Goal: Task Accomplishment & Management: Complete application form

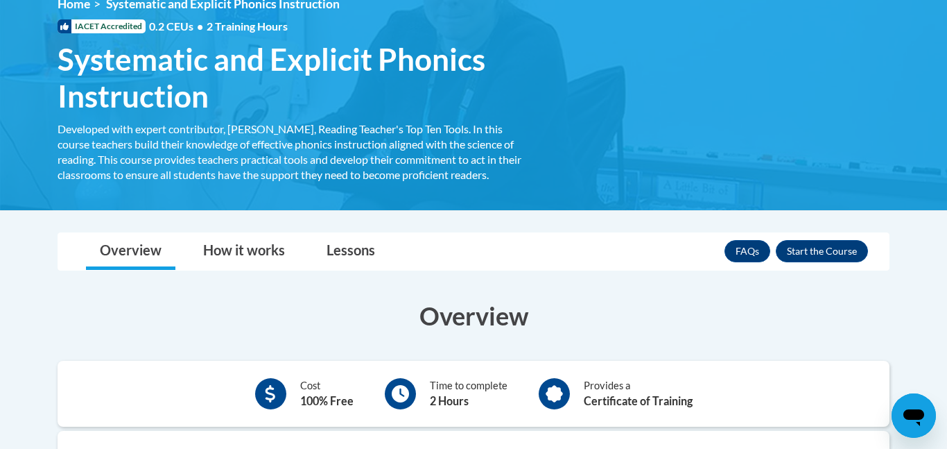
scroll to position [200, 0]
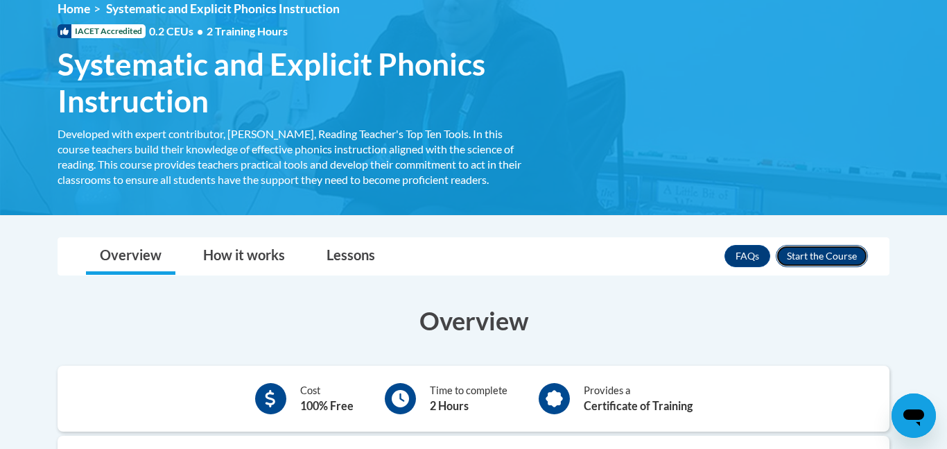
click at [845, 265] on button "Enroll" at bounding box center [822, 256] width 92 height 22
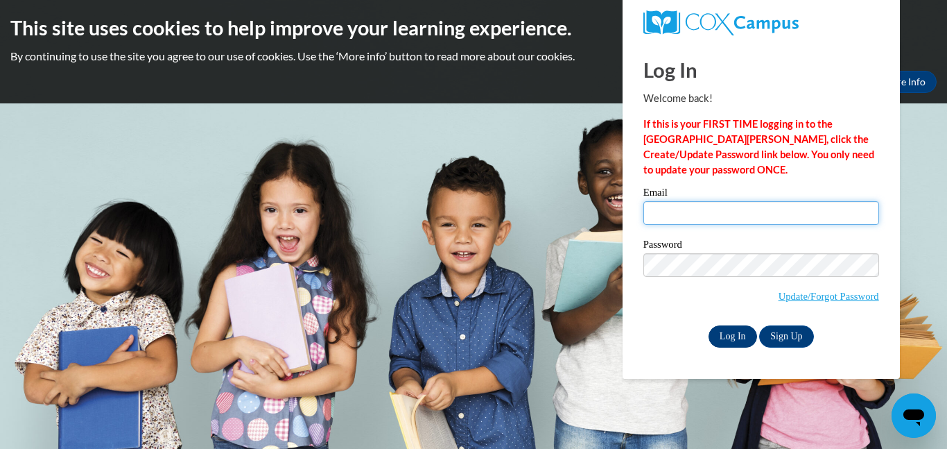
type input "julia.baron@my.utsa.edu"
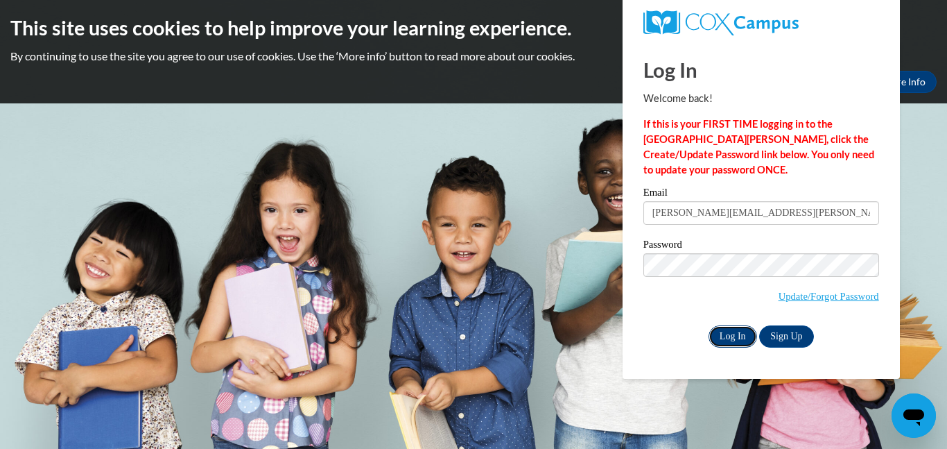
click at [745, 338] on input "Log In" at bounding box center [732, 336] width 49 height 22
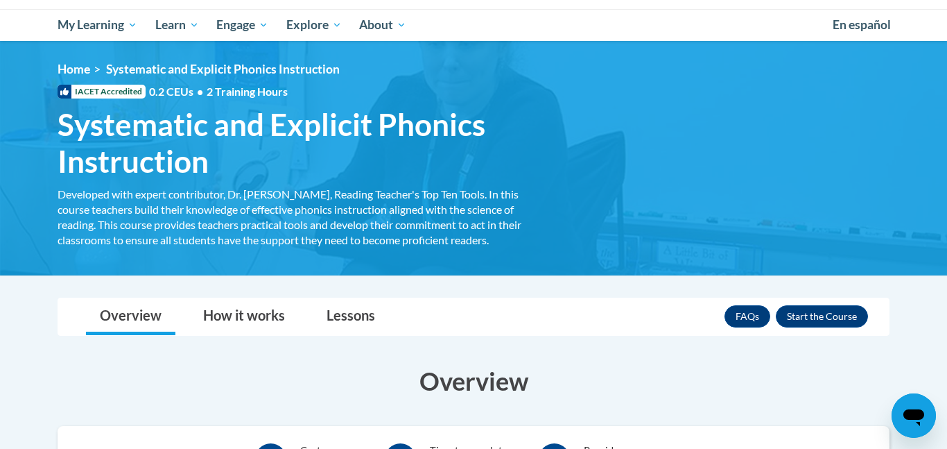
scroll to position [143, 0]
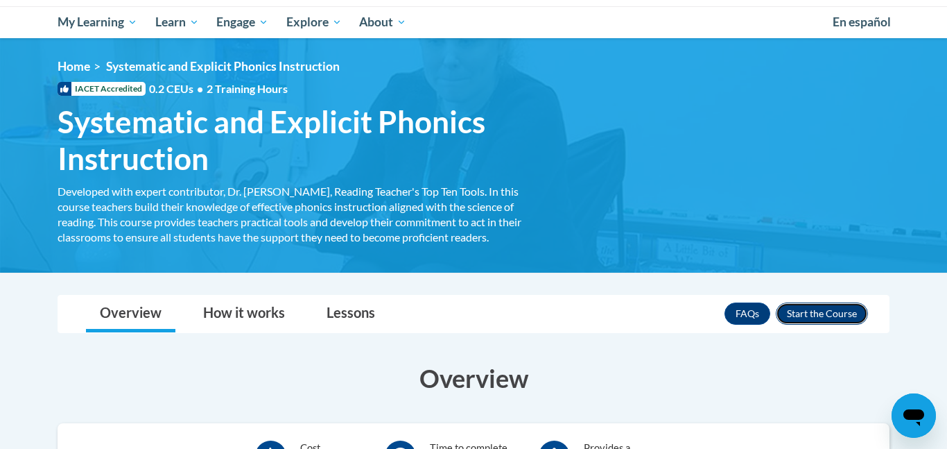
click at [833, 323] on button "Enroll" at bounding box center [822, 313] width 92 height 22
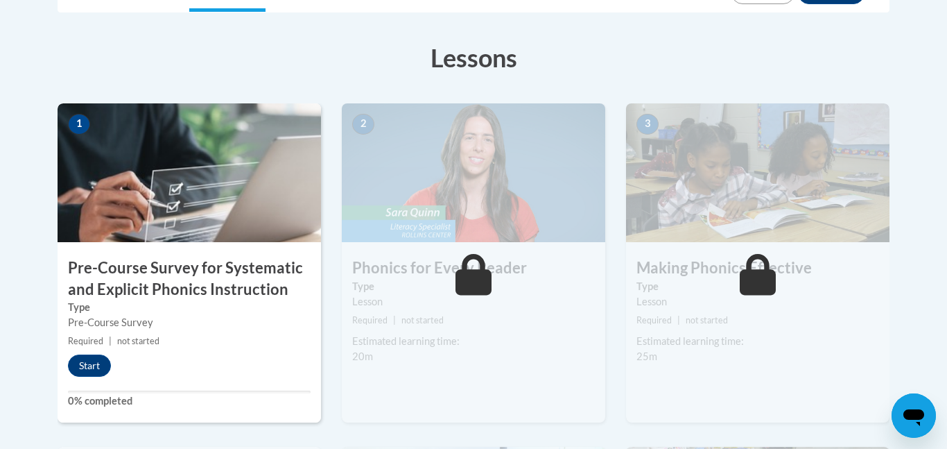
scroll to position [357, 0]
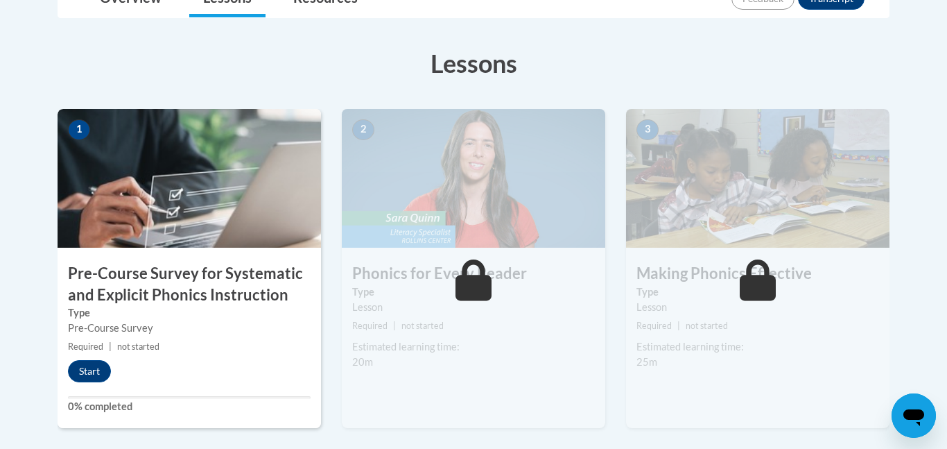
click at [169, 219] on img at bounding box center [189, 178] width 263 height 139
click at [93, 376] on button "Start" at bounding box center [89, 371] width 43 height 22
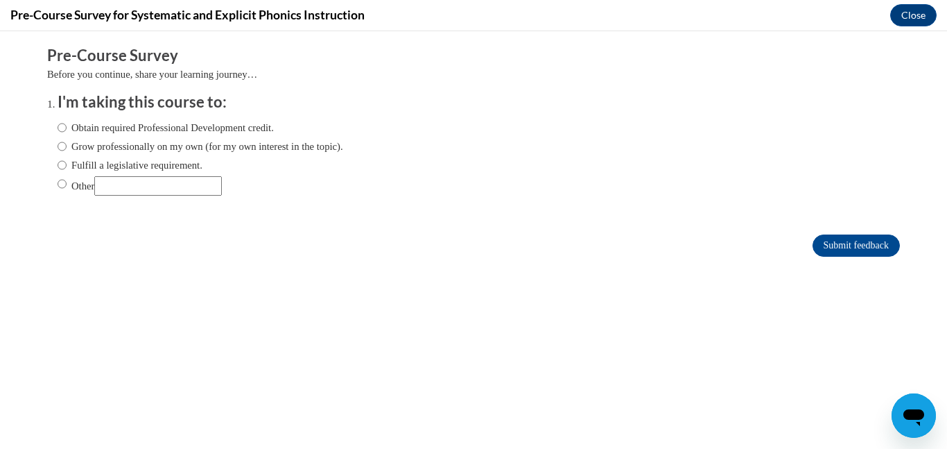
scroll to position [0, 0]
click at [116, 128] on label "Obtain required Professional Development credit." at bounding box center [166, 127] width 216 height 15
click at [67, 128] on input "Obtain required Professional Development credit." at bounding box center [62, 127] width 9 height 15
radio input "true"
click at [854, 252] on input "Submit feedback" at bounding box center [855, 245] width 87 height 22
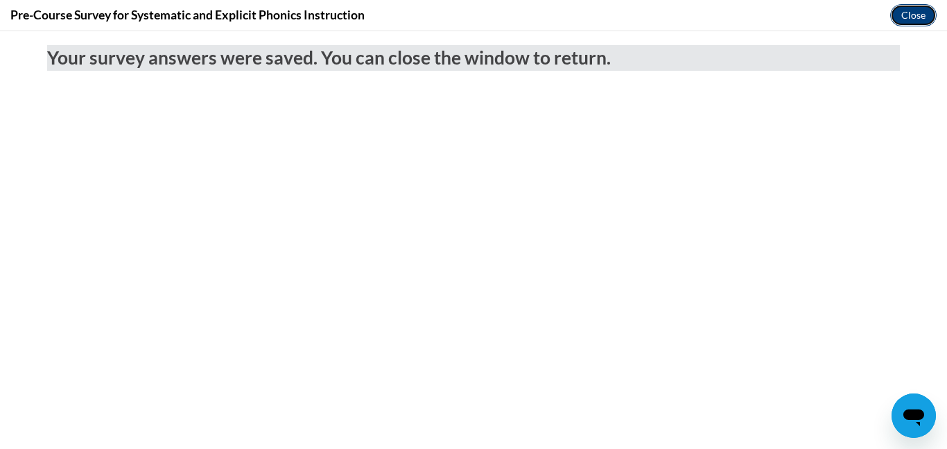
click at [912, 22] on button "Close" at bounding box center [913, 15] width 46 height 22
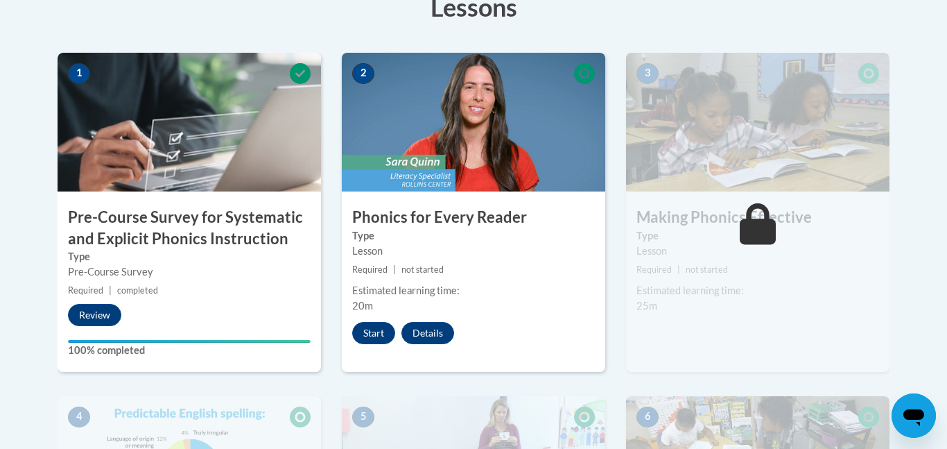
scroll to position [414, 0]
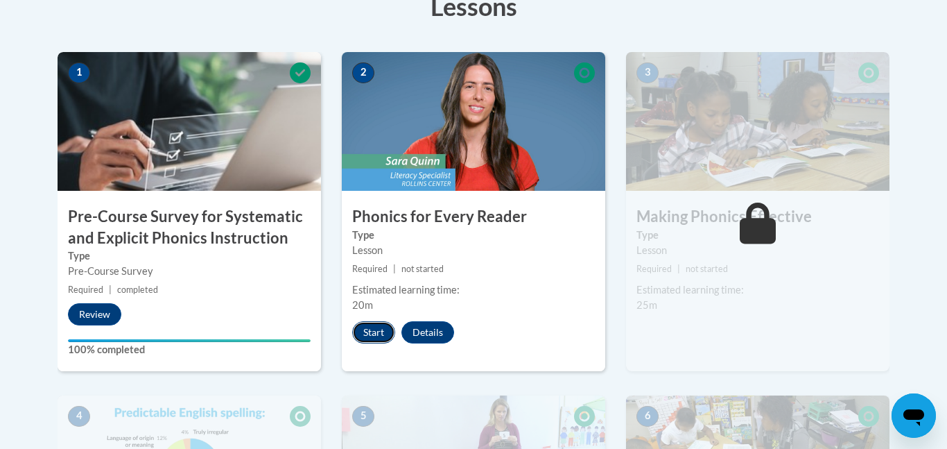
click at [379, 329] on button "Start" at bounding box center [373, 332] width 43 height 22
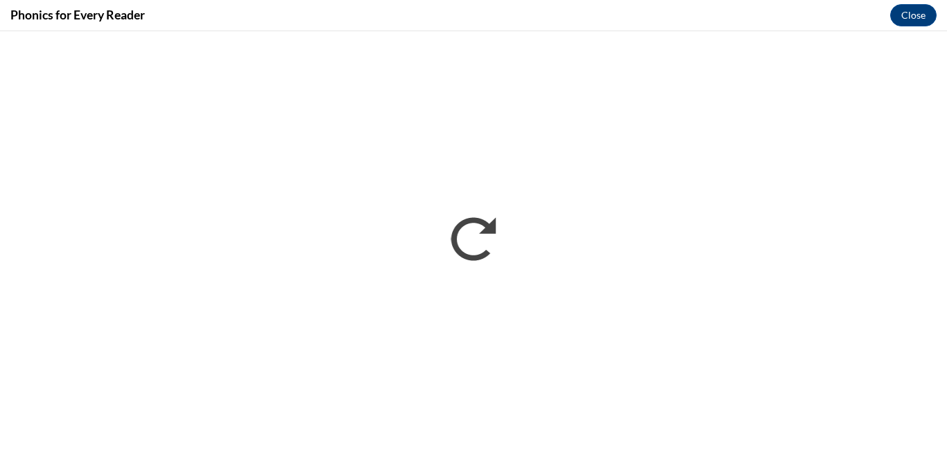
scroll to position [0, 0]
click at [532, 26] on div "Phonics for Every Reader Close" at bounding box center [473, 15] width 947 height 31
